Goal: Contribute content: Add original content to the website for others to see

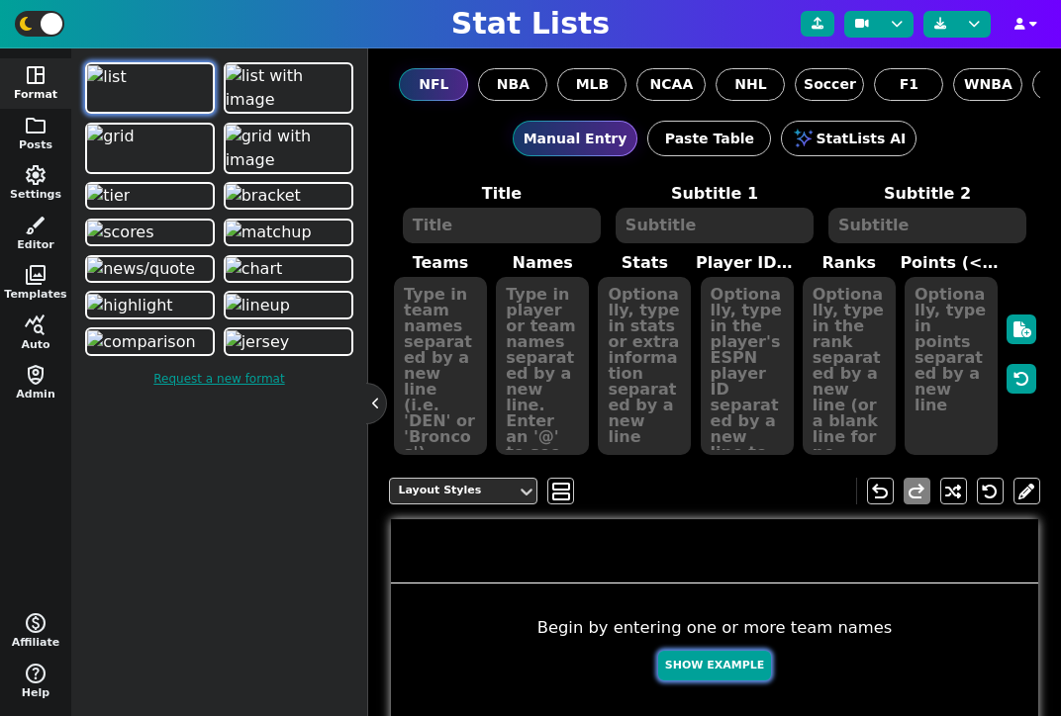
click at [711, 676] on button "Show Example" at bounding box center [714, 666] width 113 height 31
type textarea "Example Post"
type textarea "Random"
type textarea "HOU GB KC JAX DET SF MIA TB DAL BUF"
type textarea "[PERSON_NAME] [PERSON_NAME] [PERSON_NAME] [PERSON_NAME] [PERSON_NAME] [PERSON_N…"
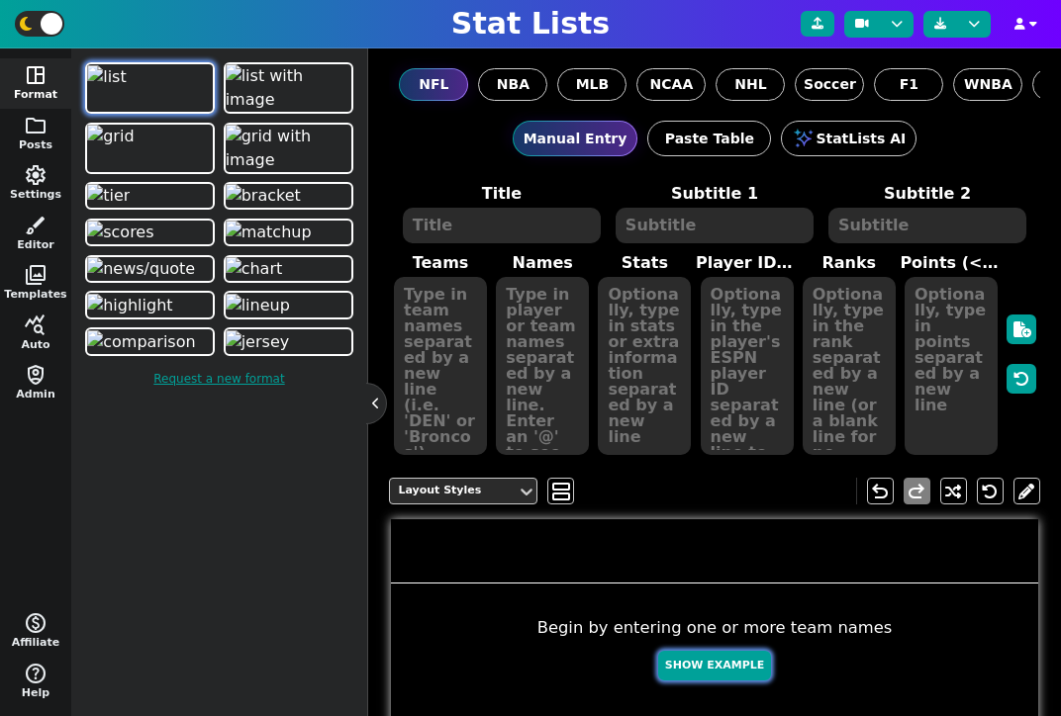
type textarea "666 644 578 566 507 412 326 171 125 113"
type textarea "4432577 4036378 3139477 4360310 3046779 4361741 4241479 3052587 2577417 3918298"
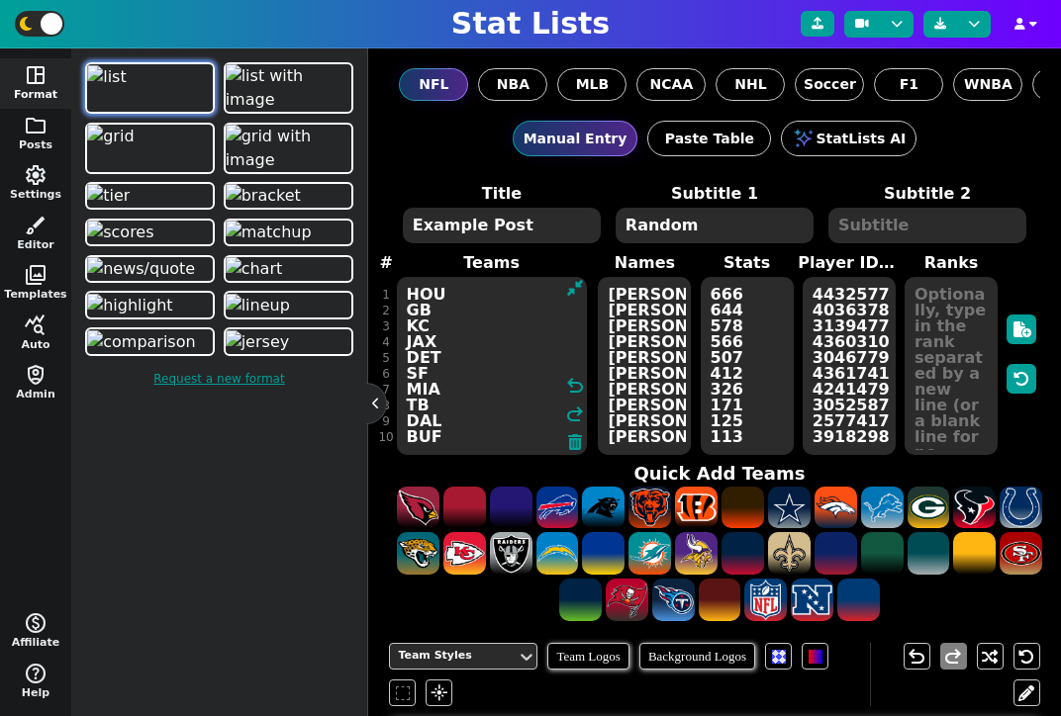
drag, startPoint x: 450, startPoint y: 439, endPoint x: 462, endPoint y: 349, distance: 90.8
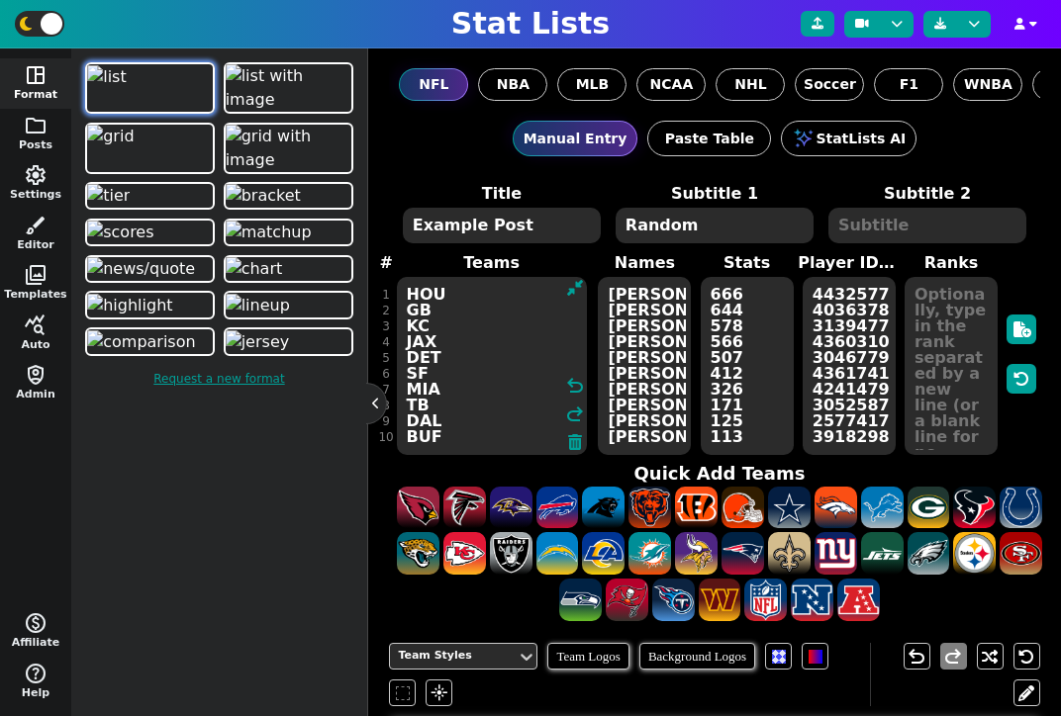
click at [462, 350] on textarea "HOU GB KC JAX DET SF MIA TB DAL BUF" at bounding box center [492, 366] width 190 height 178
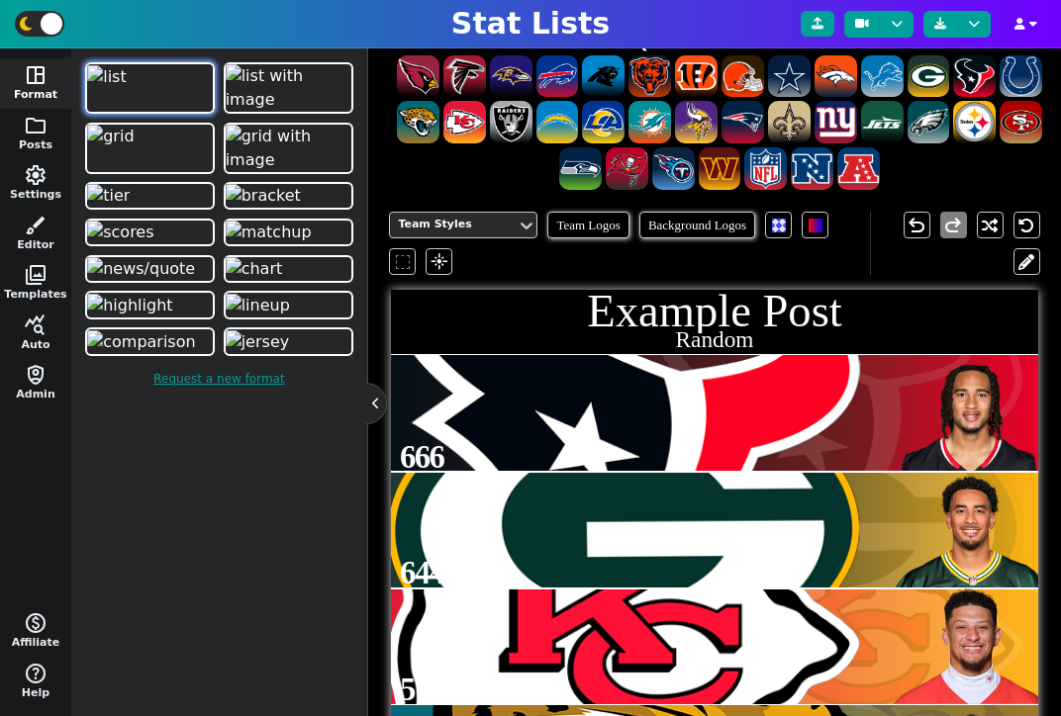
scroll to position [408, 0]
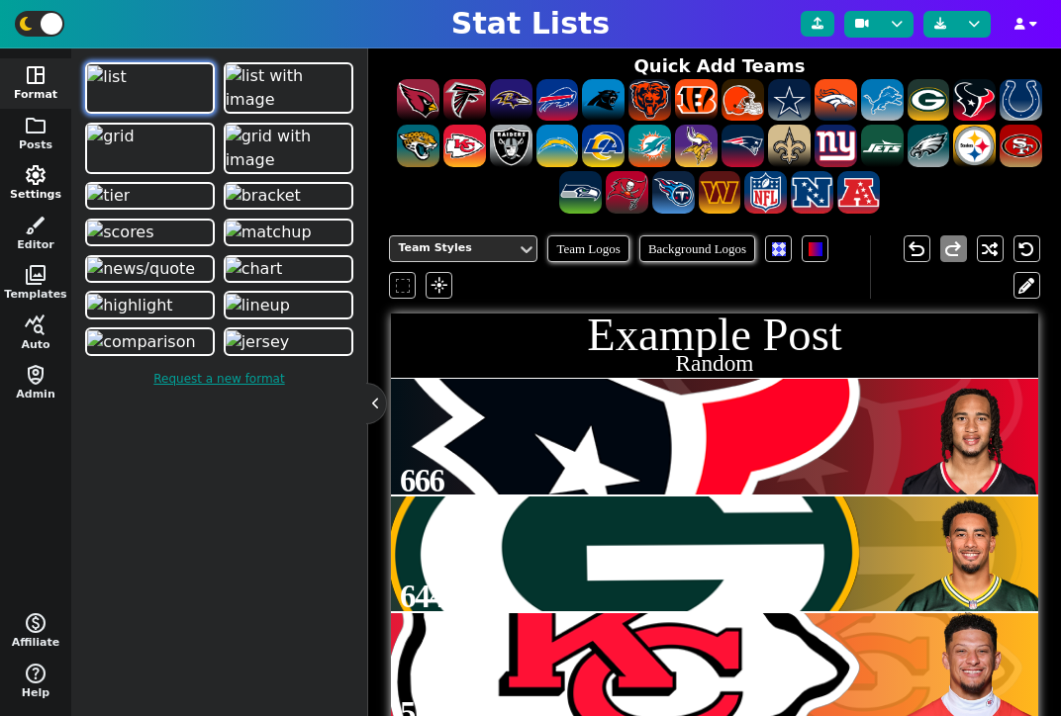
type textarea "HOU GB KC JAX DET"
click at [34, 182] on span "settings" at bounding box center [36, 175] width 24 height 24
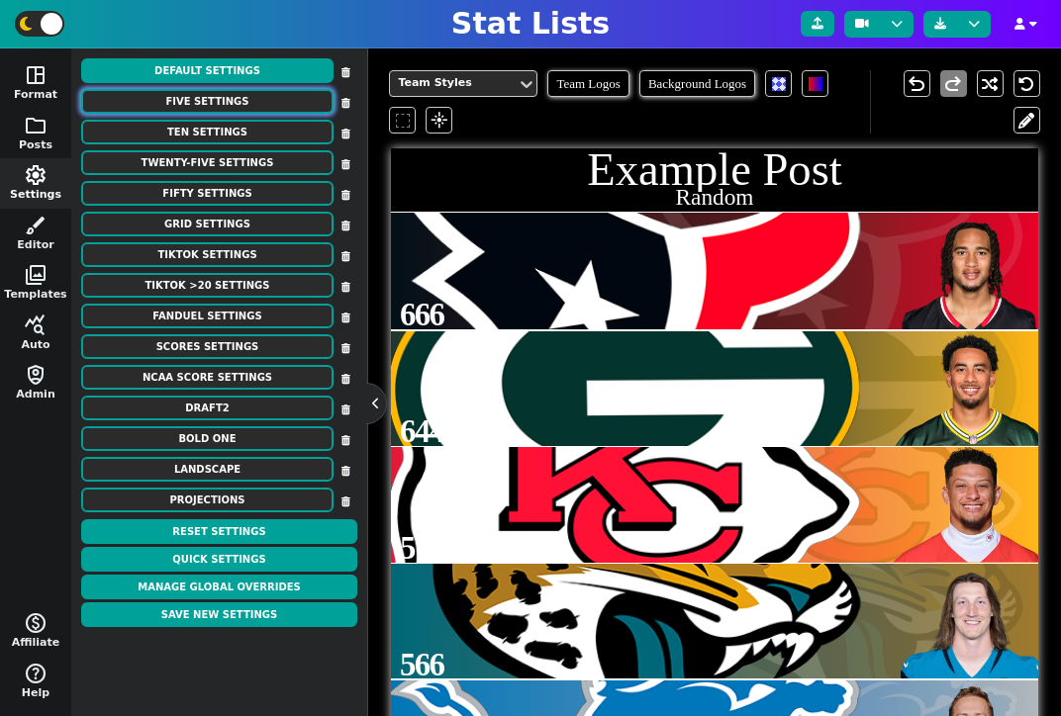
click at [223, 97] on button "Five Settings" at bounding box center [207, 101] width 252 height 25
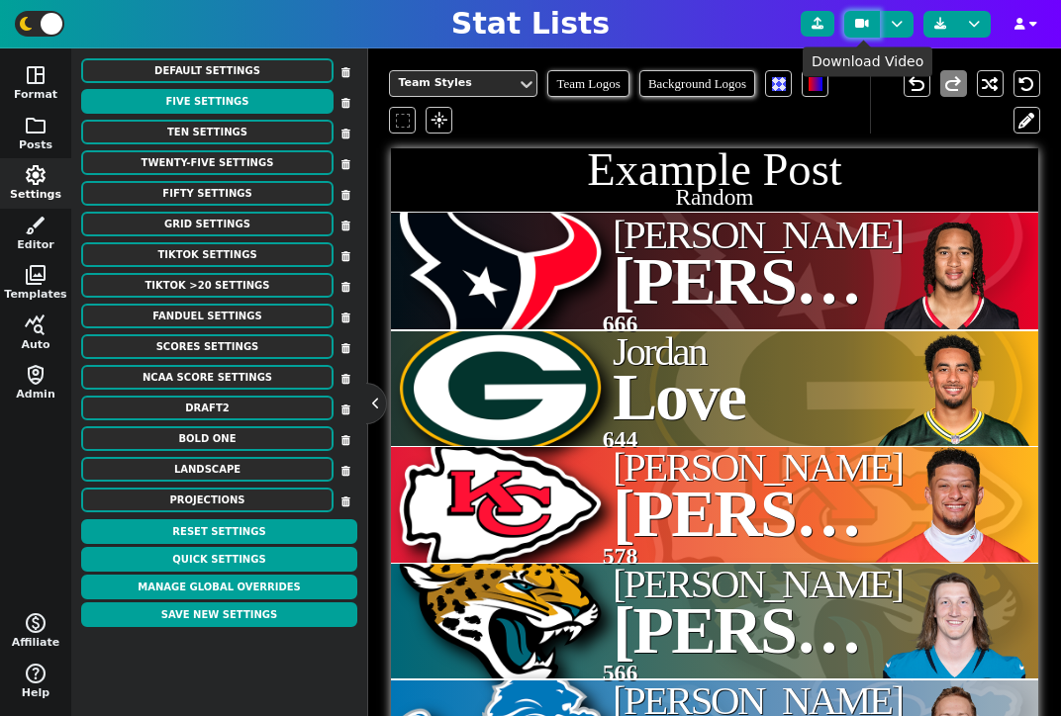
click at [862, 24] on icon at bounding box center [862, 24] width 14 height 12
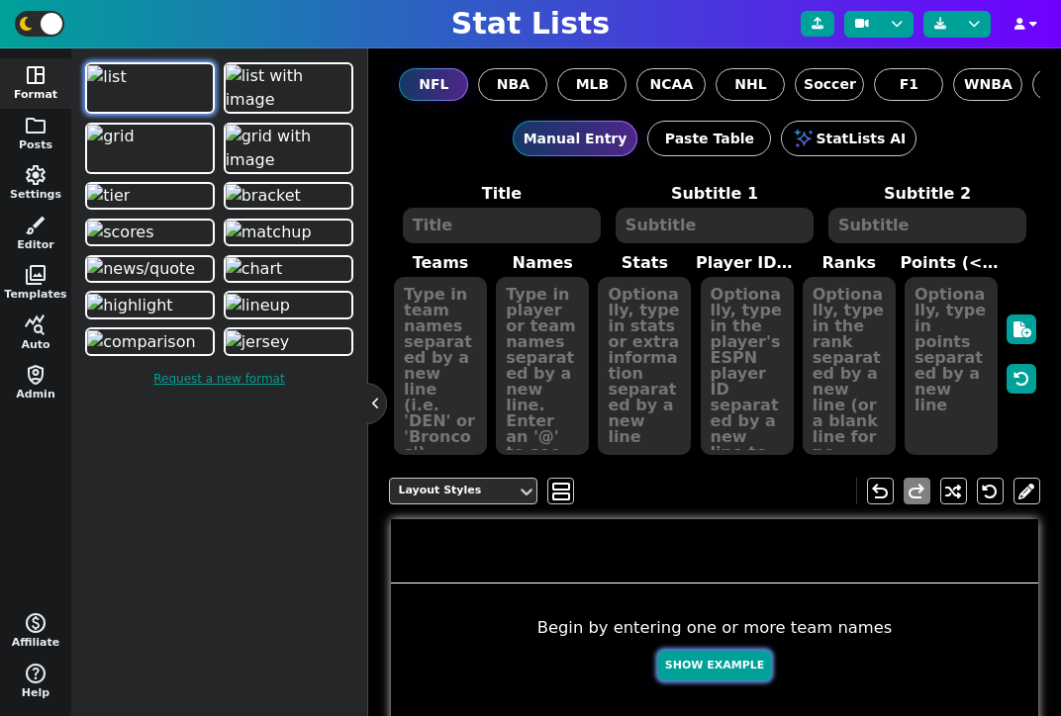
click at [702, 670] on button "Show Example" at bounding box center [714, 666] width 113 height 31
type textarea "Example Post"
type textarea "Random"
type textarea "DAL JAX HOU SF MIA BUF GB KC DET TB"
type textarea "[PERSON_NAME] [PERSON_NAME] [PERSON_NAME] [PERSON_NAME] [PERSON_NAME] [PERSON_N…"
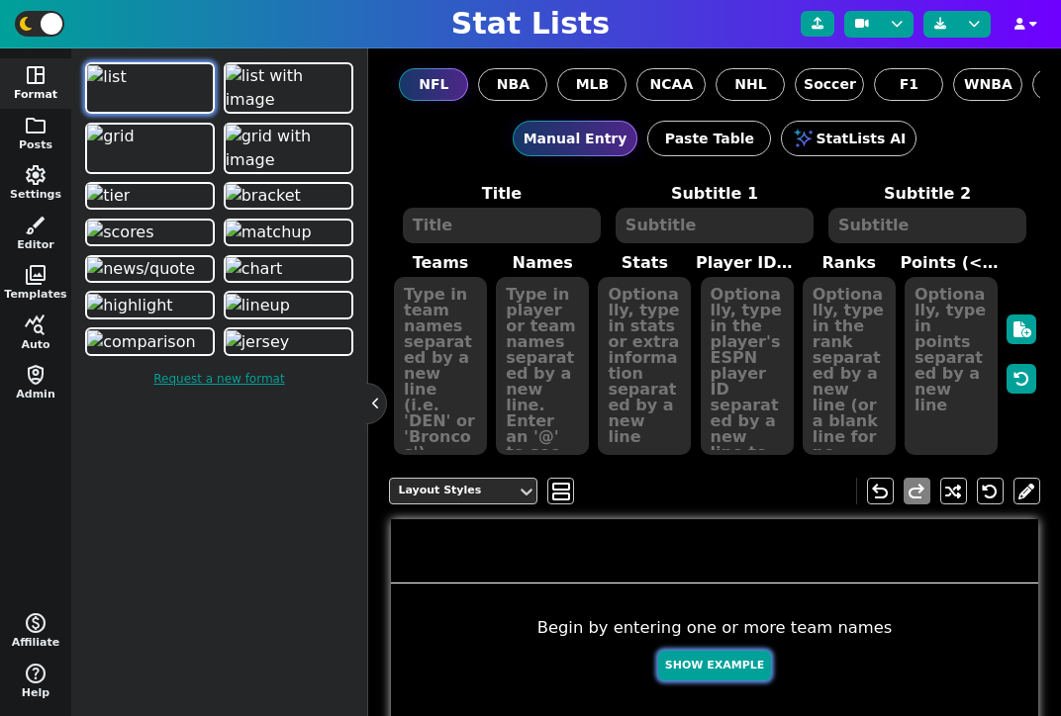
type textarea "647 622 512 473 454 454 245 210 182 150"
type textarea "2577417 4360310 4432577 4361741 4241479 3918298 4036378 3139477 3046779 3052587"
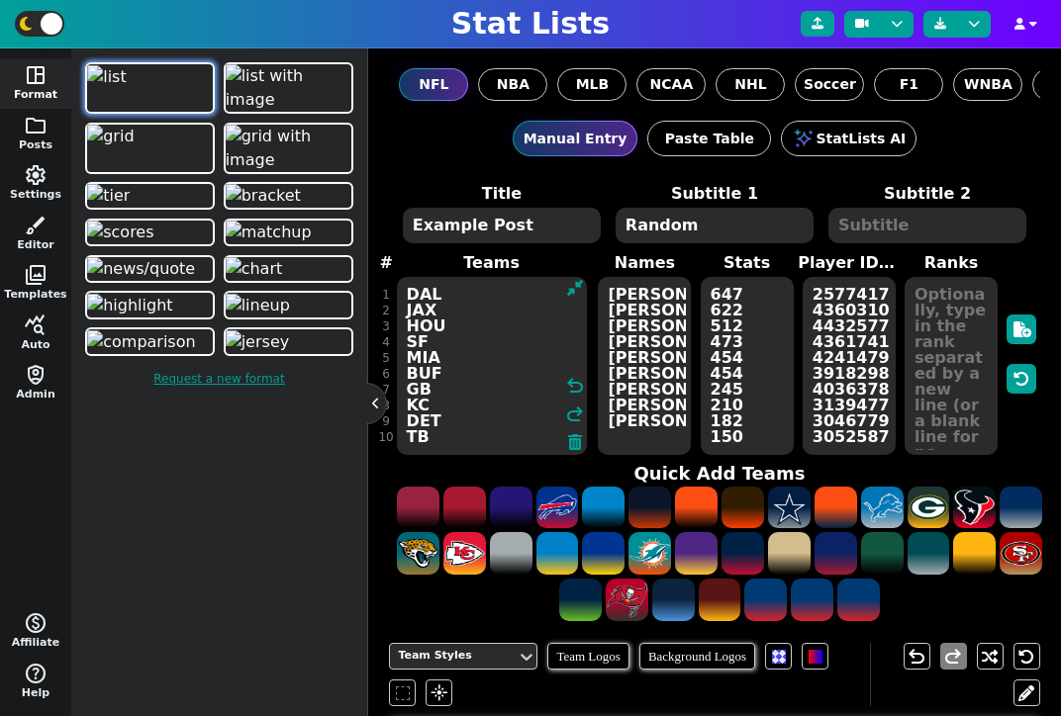
drag, startPoint x: 449, startPoint y: 439, endPoint x: 471, endPoint y: 360, distance: 82.1
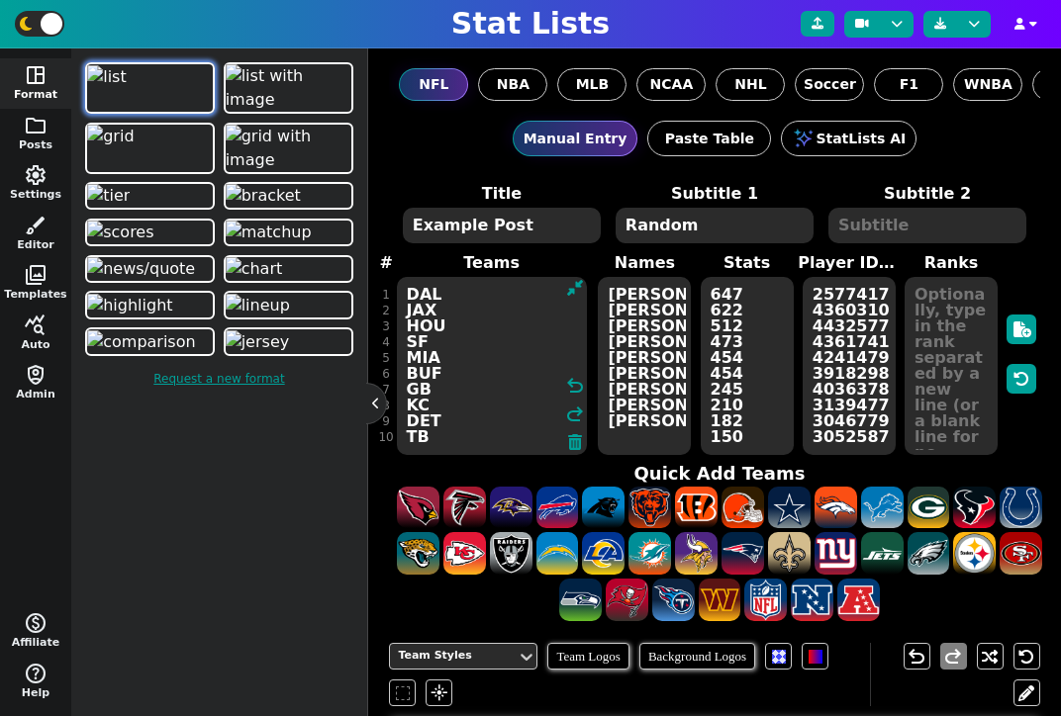
click at [471, 360] on textarea "DAL JAX HOU SF MIA BUF GB KC DET TB" at bounding box center [492, 366] width 190 height 178
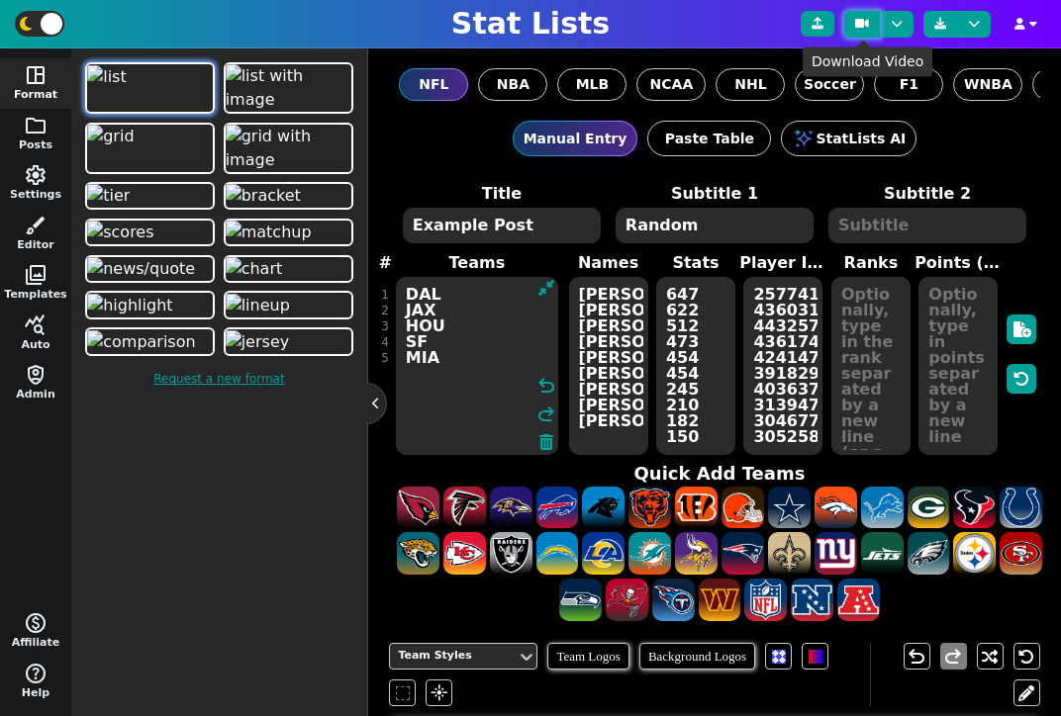
type textarea "DAL JAX HOU SF MIA"
click at [869, 18] on icon at bounding box center [862, 24] width 14 height 12
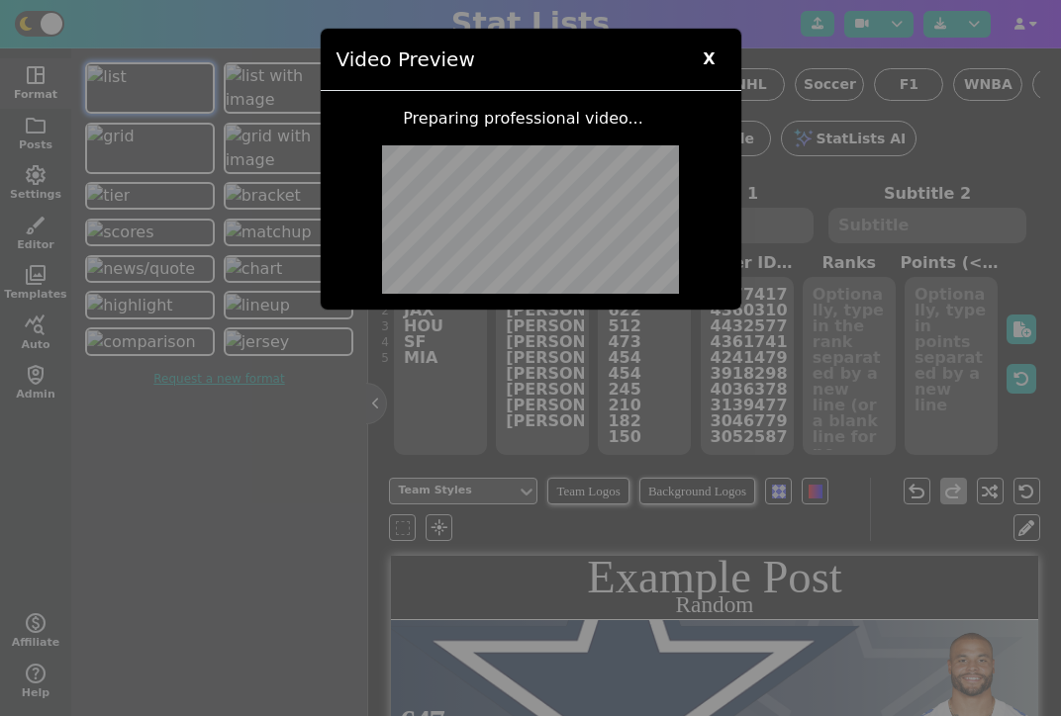
click at [707, 47] on span "X" at bounding box center [709, 60] width 32 height 30
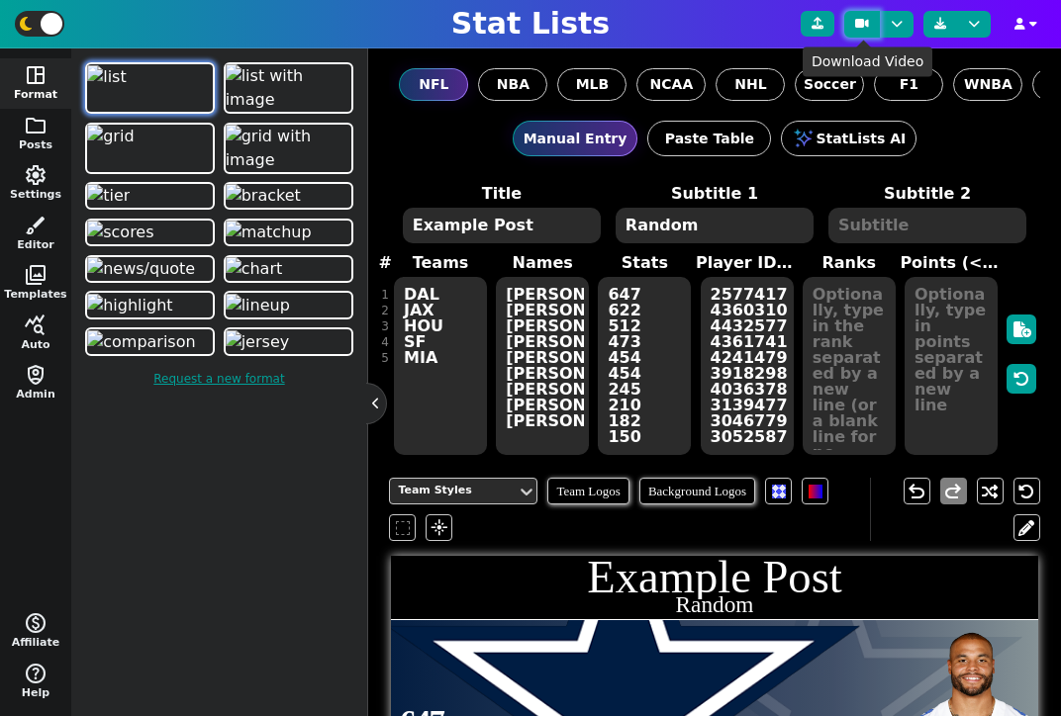
click at [860, 29] on icon at bounding box center [862, 24] width 14 height 12
